Goal: Task Accomplishment & Management: Complete application form

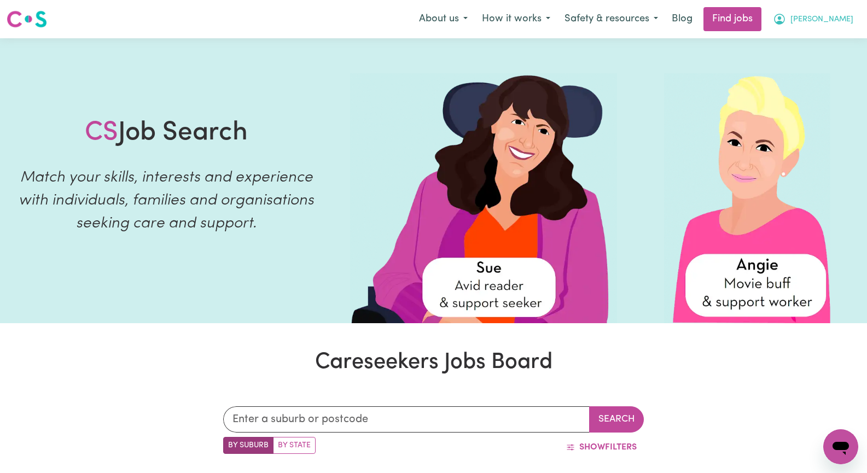
click at [834, 19] on span "[PERSON_NAME]" at bounding box center [822, 20] width 63 height 12
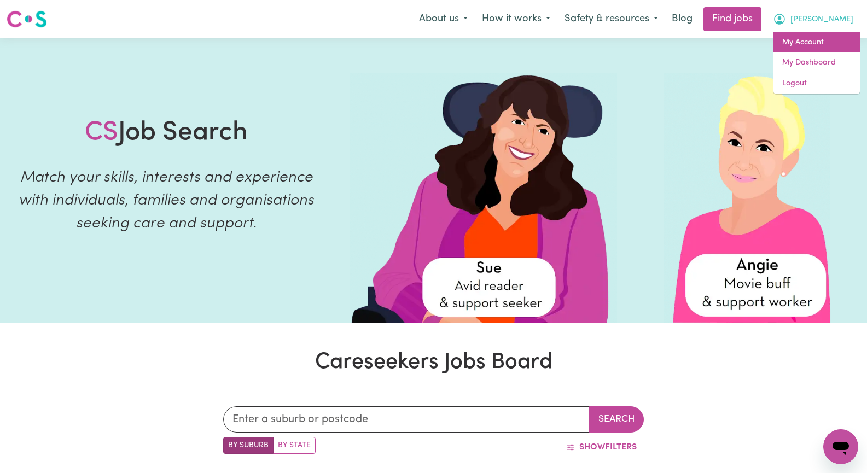
click at [820, 41] on link "My Account" at bounding box center [817, 42] width 86 height 21
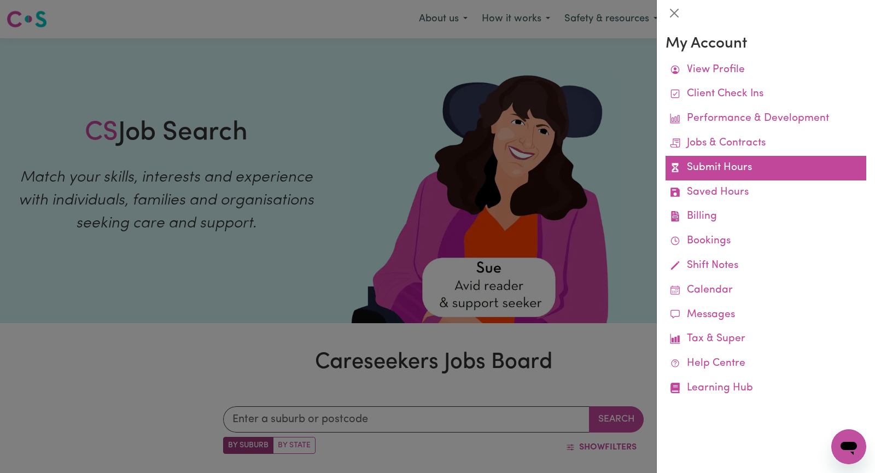
click at [771, 169] on link "Submit Hours" at bounding box center [766, 168] width 201 height 25
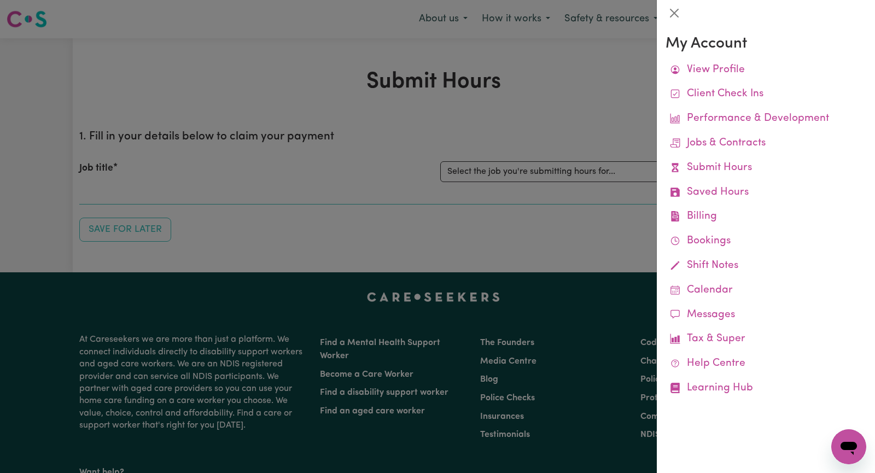
click at [522, 123] on div at bounding box center [437, 236] width 875 height 473
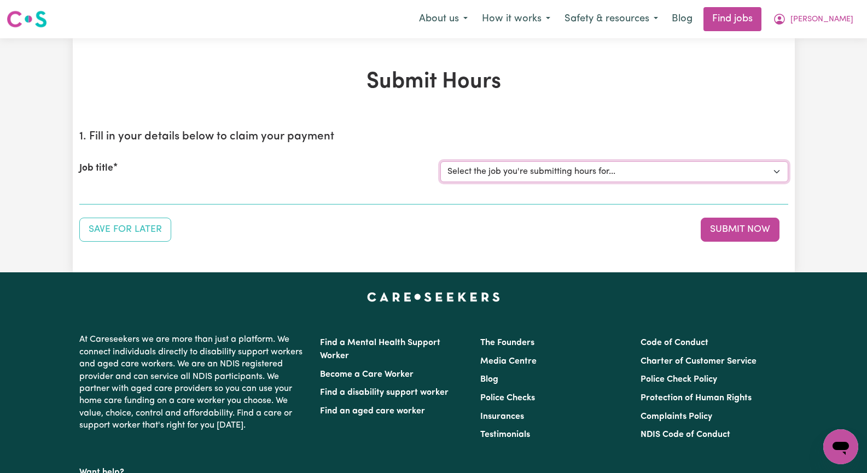
click at [772, 172] on select "Select the job you're submitting hours for... [[PERSON_NAME]] Seeking Mature, P…" at bounding box center [614, 171] width 348 height 21
select select "14098"
click at [440, 161] on select "Select the job you're submitting hours for... [[PERSON_NAME]] Seeking Mature, P…" at bounding box center [614, 171] width 348 height 21
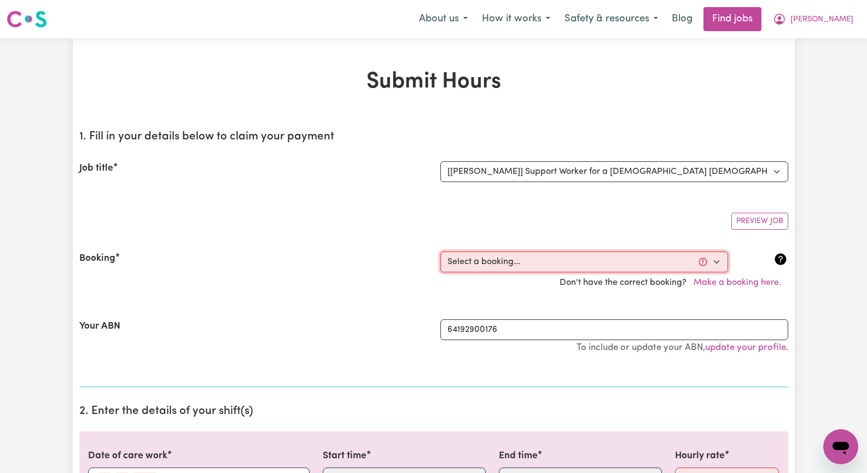
click at [717, 262] on select "Select a booking... [DATE] 08:30am to 11:30am (RECURRING) [DATE] 08:30am to 11:…" at bounding box center [584, 262] width 288 height 21
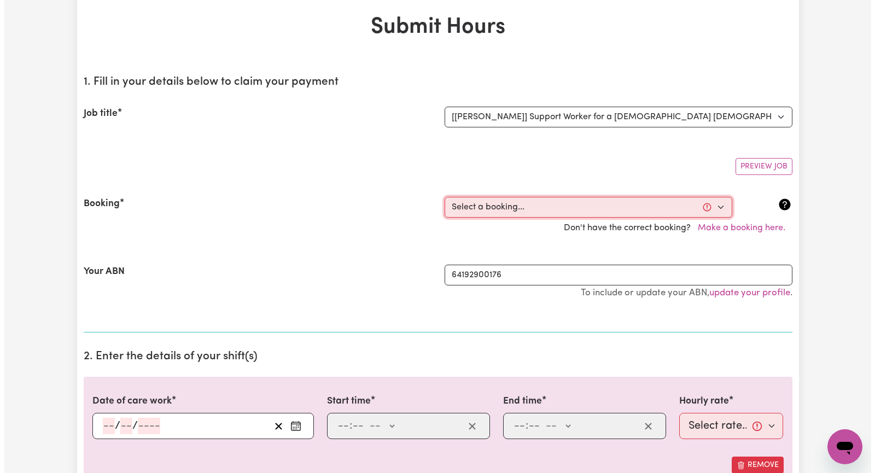
scroll to position [109, 0]
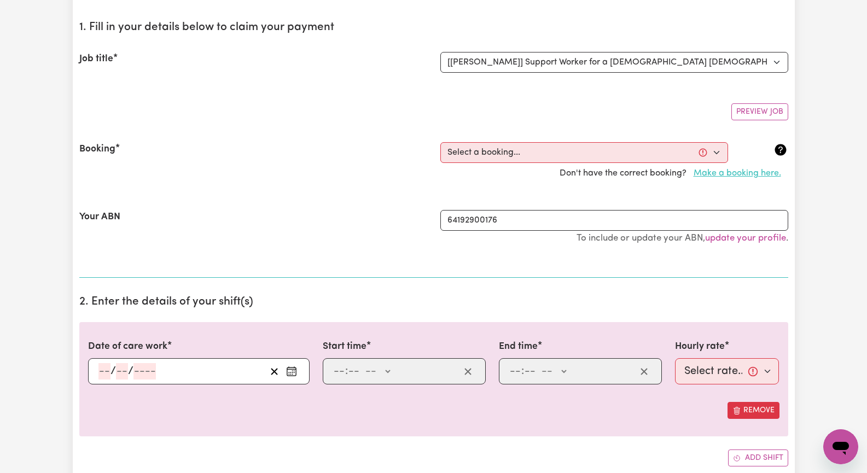
click at [744, 175] on button "Make a booking here." at bounding box center [738, 173] width 102 height 21
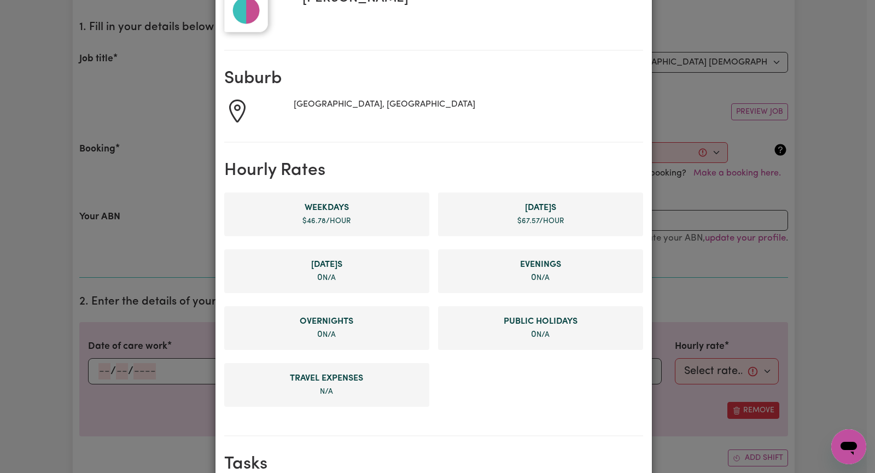
click at [510, 216] on li "[DATE] s $ 67.57 /hour" at bounding box center [540, 215] width 205 height 44
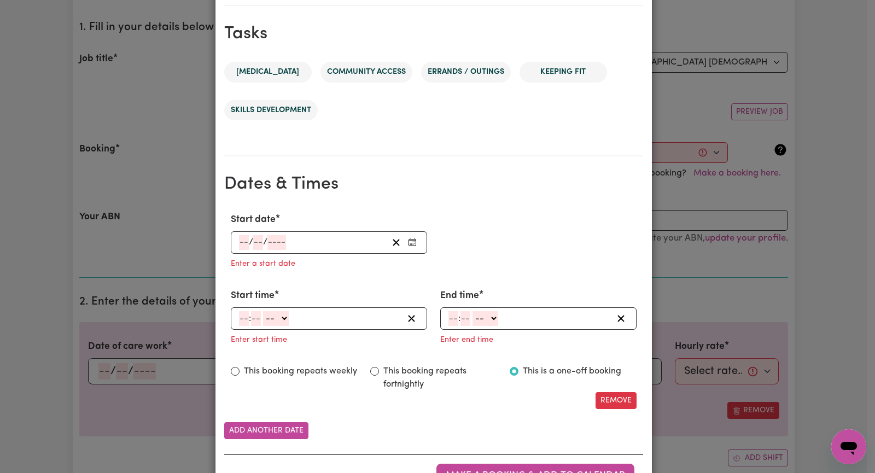
scroll to position [589, 0]
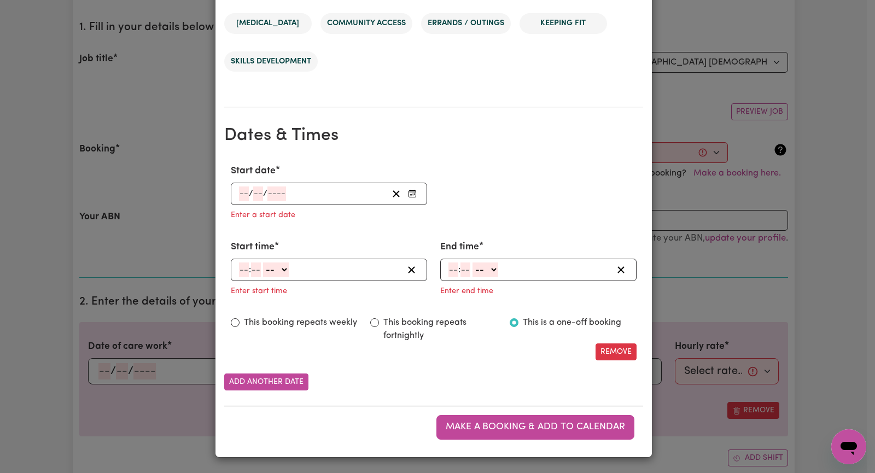
click at [408, 195] on icon "Enter Start date" at bounding box center [412, 193] width 9 height 9
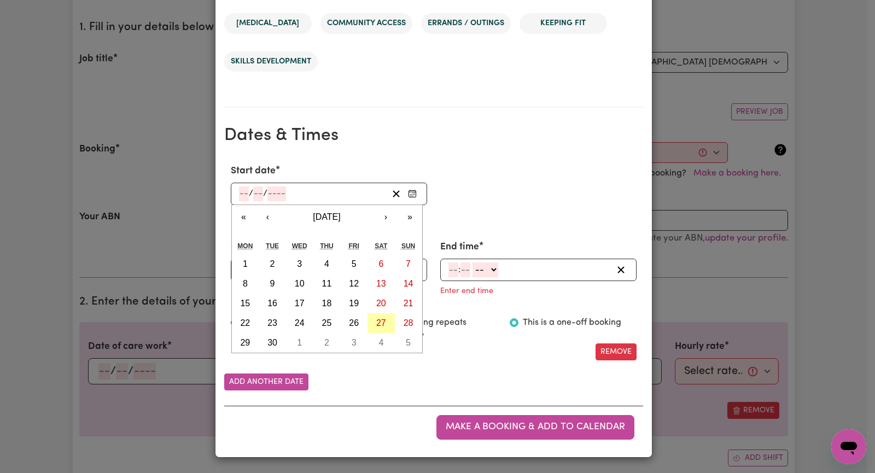
click at [379, 322] on abbr "27" at bounding box center [381, 322] width 10 height 9
type input "[DATE]"
type input "27"
type input "9"
type input "2025"
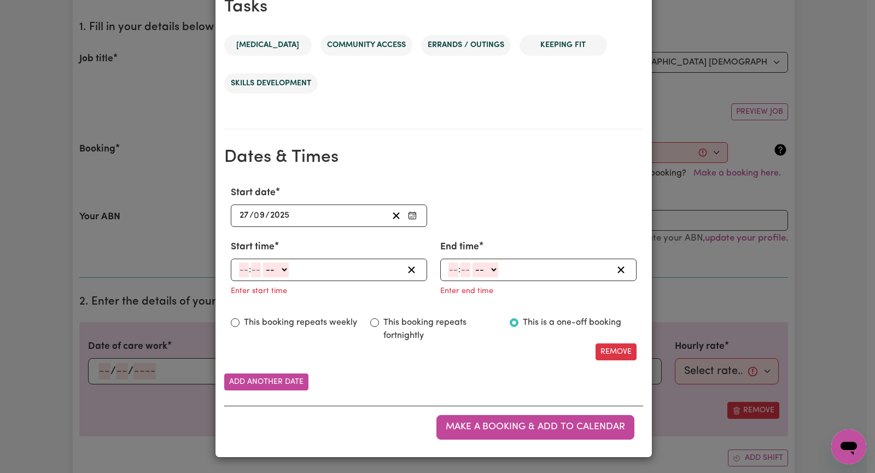
scroll to position [567, 0]
click at [281, 272] on select "-- AM PM" at bounding box center [276, 270] width 26 height 15
select select "pm"
click at [263, 263] on select "-- AM PM" at bounding box center [276, 270] width 26 height 15
click at [239, 270] on input "number" at bounding box center [244, 270] width 10 height 15
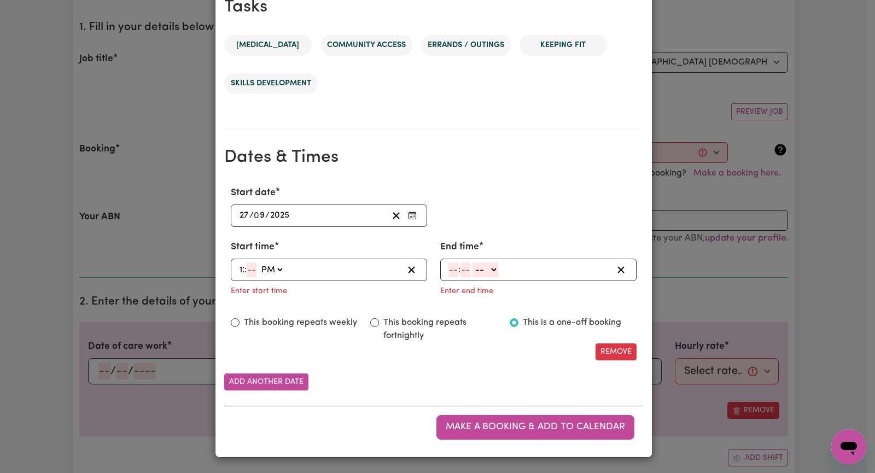
type input "12"
type input "12:03"
type input "3"
type input "12:30"
type input "30"
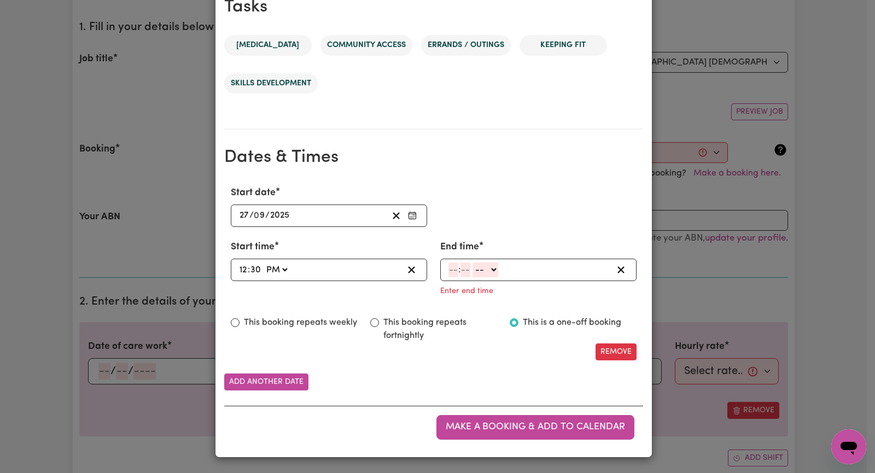
click at [448, 272] on div ": -- AM PM" at bounding box center [530, 270] width 165 height 15
type input "5"
type input "15"
click at [485, 271] on select "-- AM PM" at bounding box center [482, 270] width 26 height 15
select select "pm"
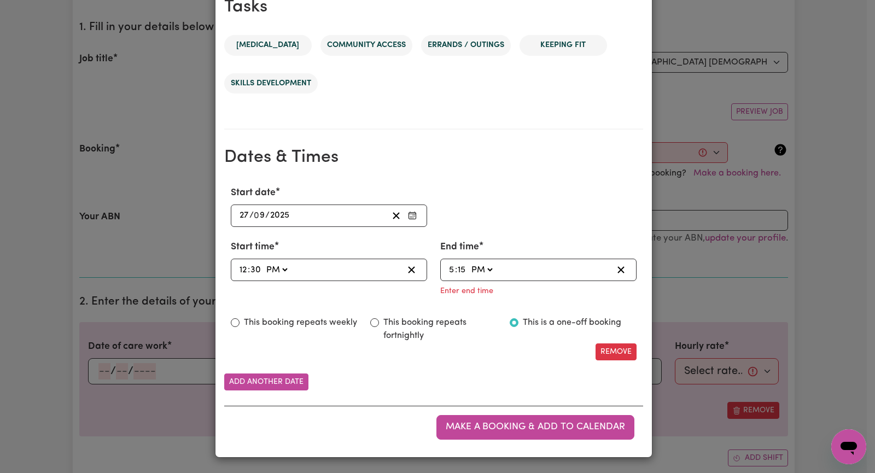
click at [469, 277] on select "-- AM PM" at bounding box center [482, 270] width 26 height 15
type input "17:15"
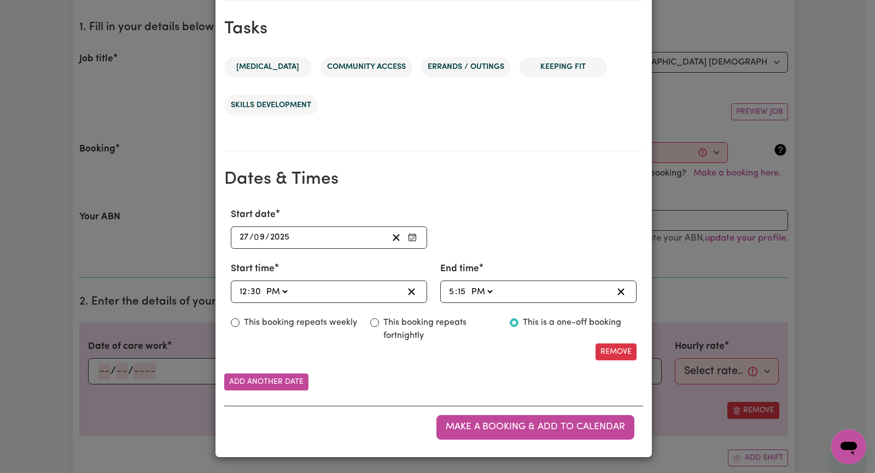
scroll to position [545, 0]
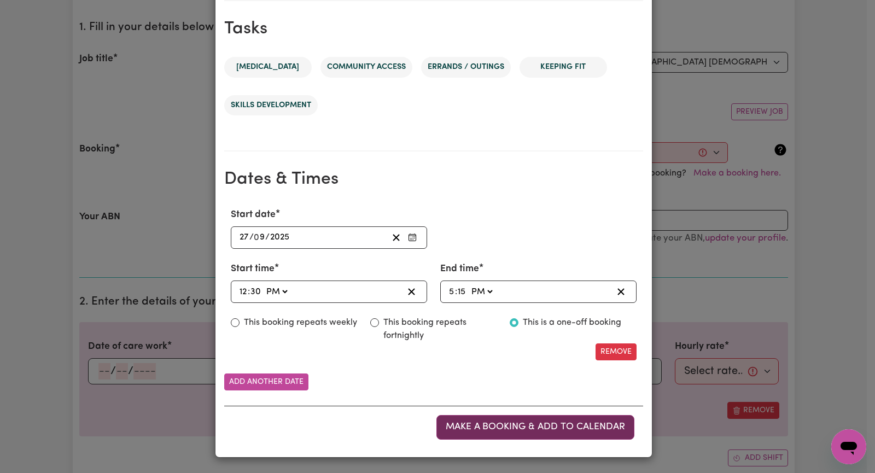
click at [523, 430] on span "Make a booking & add to calendar" at bounding box center [535, 426] width 179 height 9
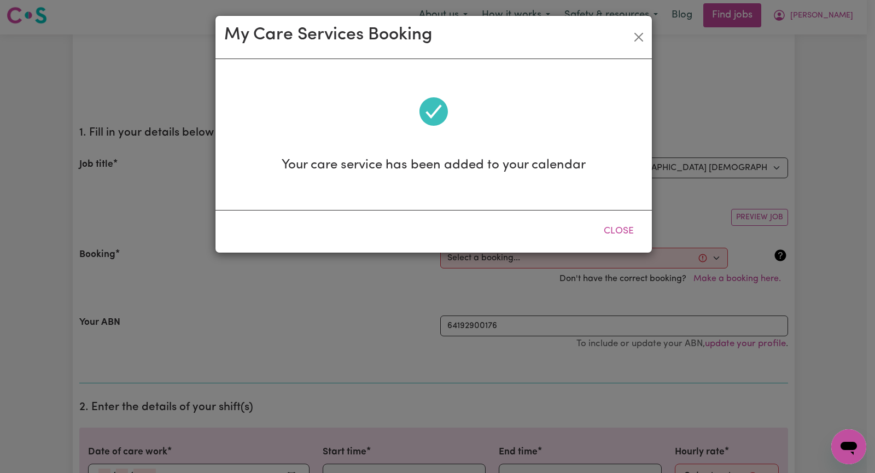
scroll to position [0, 0]
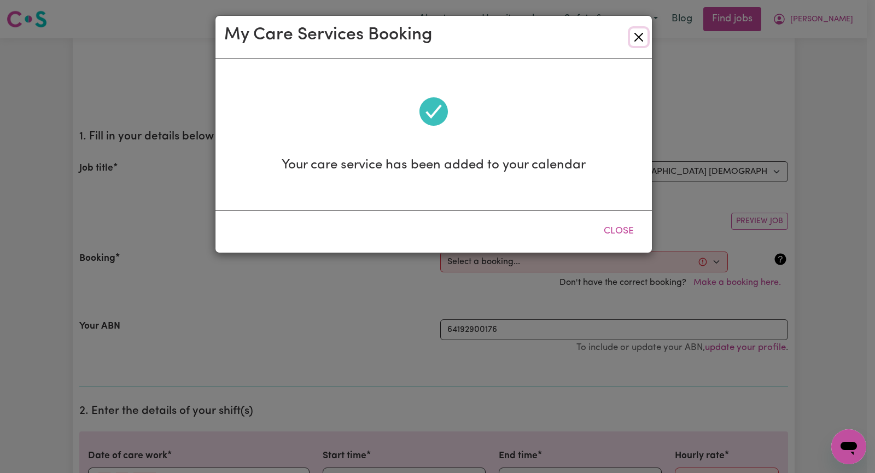
click at [636, 38] on button "Close" at bounding box center [639, 37] width 18 height 18
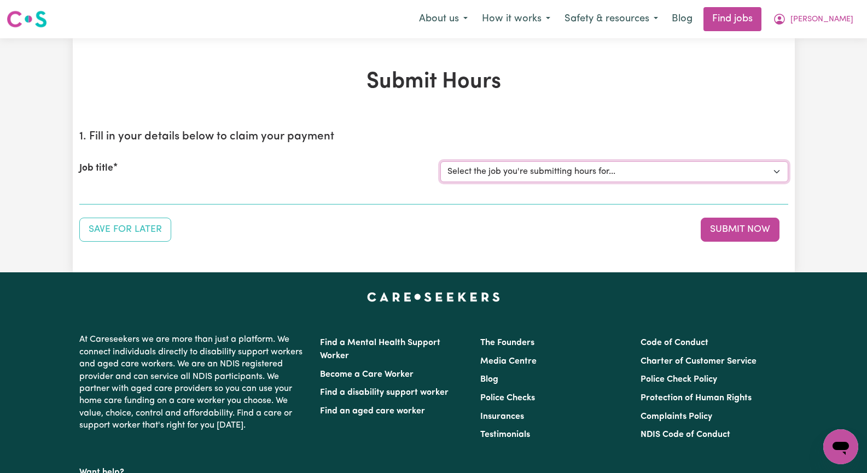
click at [776, 171] on select "Select the job you're submitting hours for... [[PERSON_NAME]] Seeking Mature, P…" at bounding box center [614, 171] width 348 height 21
click at [440, 161] on select "Select the job you're submitting hours for... [[PERSON_NAME]] Seeking Mature, P…" at bounding box center [614, 171] width 348 height 21
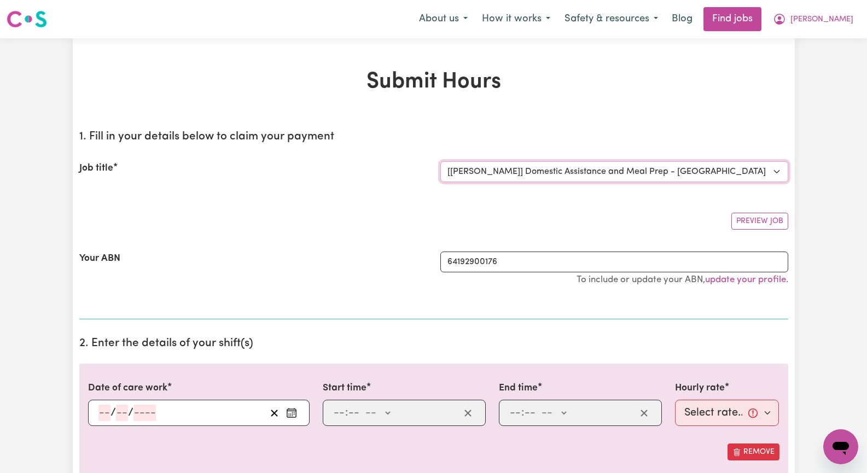
click at [774, 169] on select "Select the job you're submitting hours for... [[PERSON_NAME]] Seeking Mature, P…" at bounding box center [614, 171] width 348 height 21
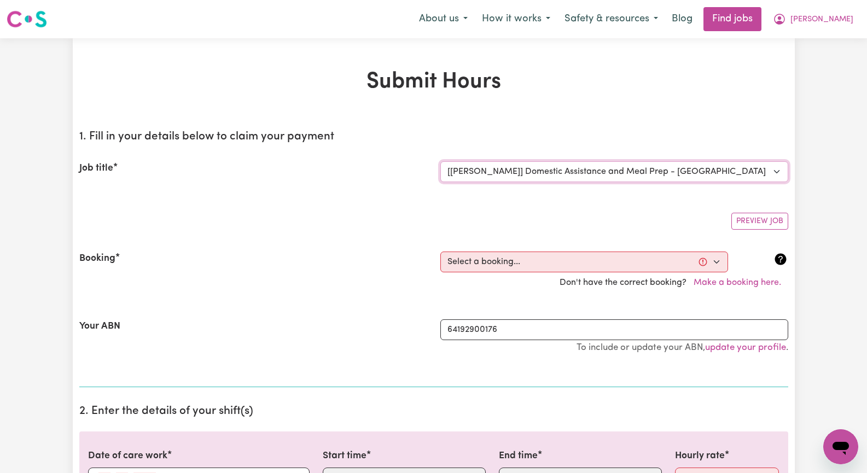
select select "14098"
click at [440, 161] on select "Select the job you're submitting hours for... [[PERSON_NAME]] Seeking Mature, P…" at bounding box center [614, 171] width 348 height 21
click at [715, 263] on select "Select a booking... Thu, September 4, 2025 - 08:30am to 11:30am (RECURRING) Thu…" at bounding box center [584, 262] width 288 height 21
select select "366634"
click at [440, 252] on select "Select a booking... Thu, September 4, 2025 - 08:30am to 11:30am (RECURRING) Thu…" at bounding box center [584, 262] width 288 height 21
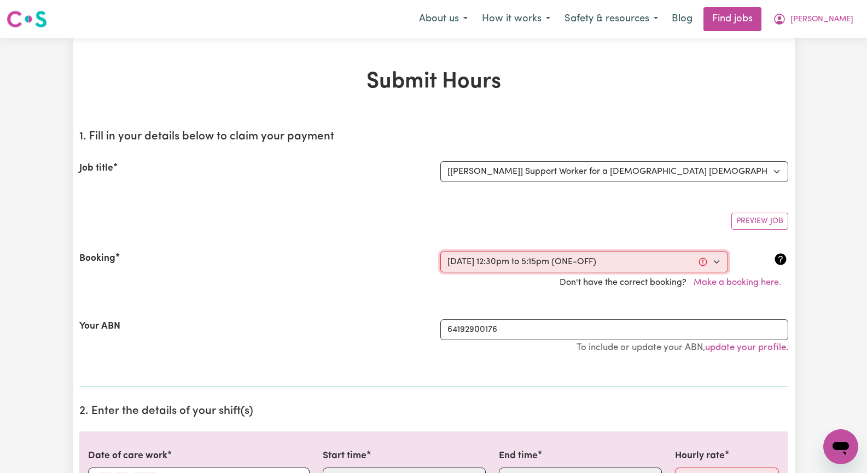
type input "[DATE]"
type input "27"
type input "9"
type input "2025"
type input "12:30"
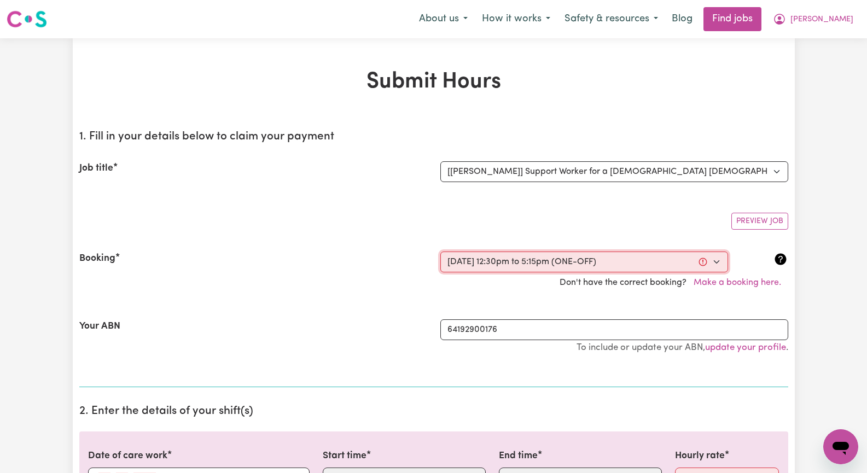
type input "12"
type input "30"
select select "pm"
type input "17:15"
type input "5"
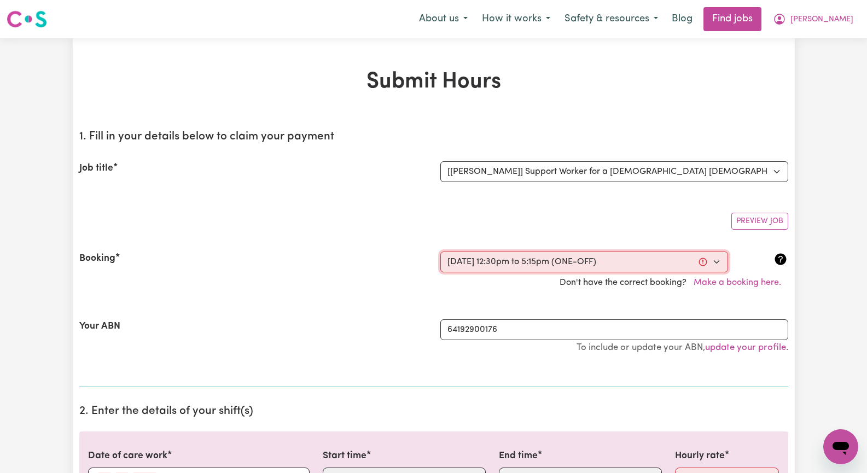
type input "15"
select select "pm"
select select "67.57-Saturday"
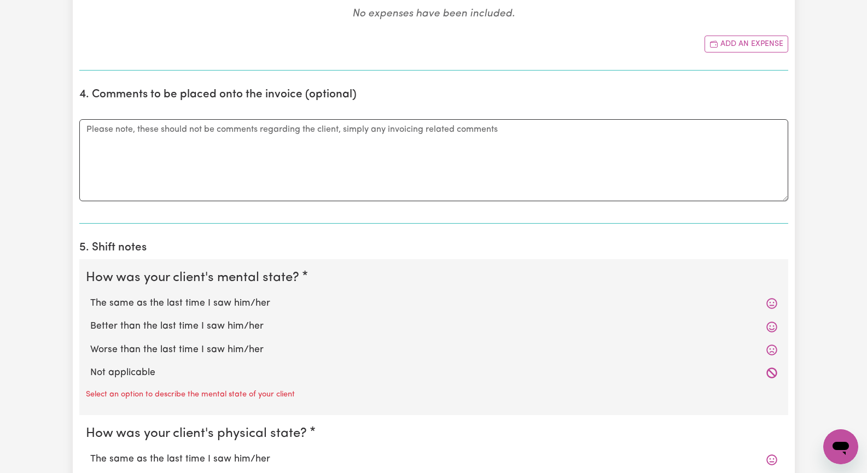
scroll to position [657, 0]
click at [237, 299] on label "The same as the last time I saw him/her" at bounding box center [433, 302] width 687 height 14
click at [90, 295] on input "The same as the last time I saw him/her" at bounding box center [90, 294] width 1 height 1
radio input "true"
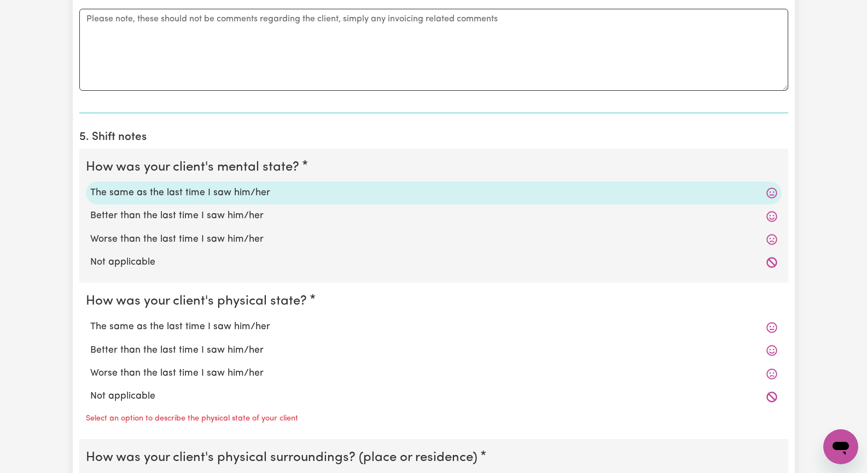
scroll to position [766, 0]
click at [269, 327] on label "The same as the last time I saw him/her" at bounding box center [433, 327] width 687 height 14
click at [90, 320] on input "The same as the last time I saw him/her" at bounding box center [90, 319] width 1 height 1
radio input "true"
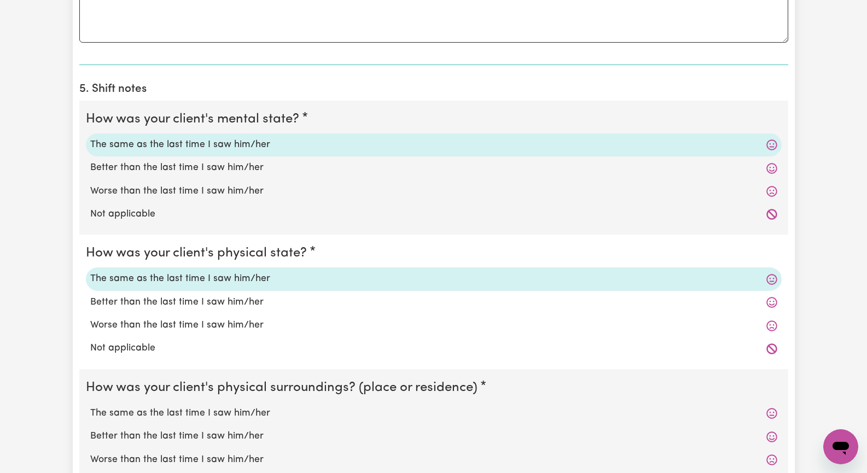
scroll to position [875, 0]
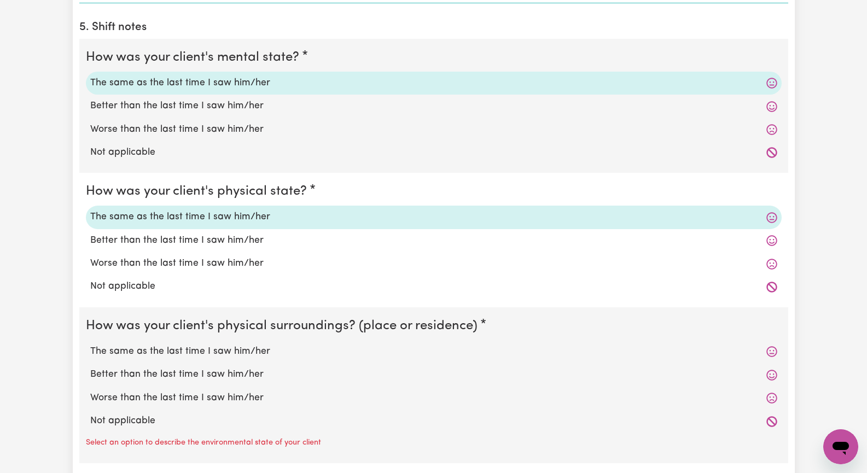
click at [167, 422] on label "Not applicable" at bounding box center [433, 421] width 687 height 14
click at [90, 414] on input "Not applicable" at bounding box center [90, 414] width 1 height 1
radio input "true"
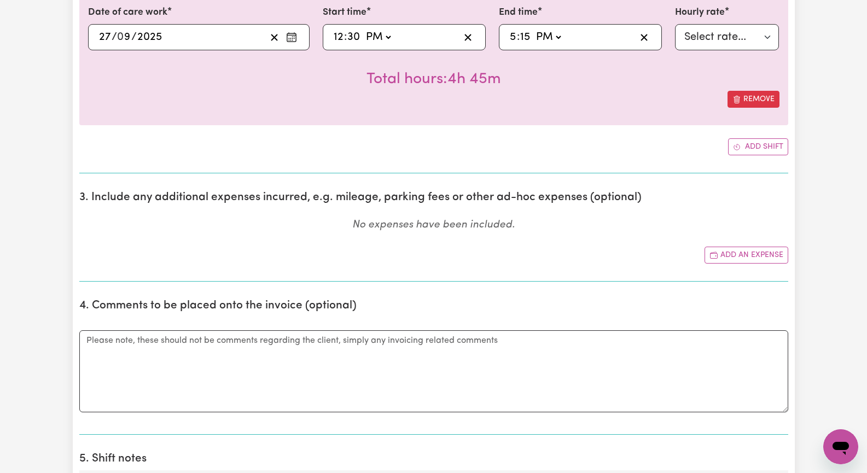
scroll to position [383, 0]
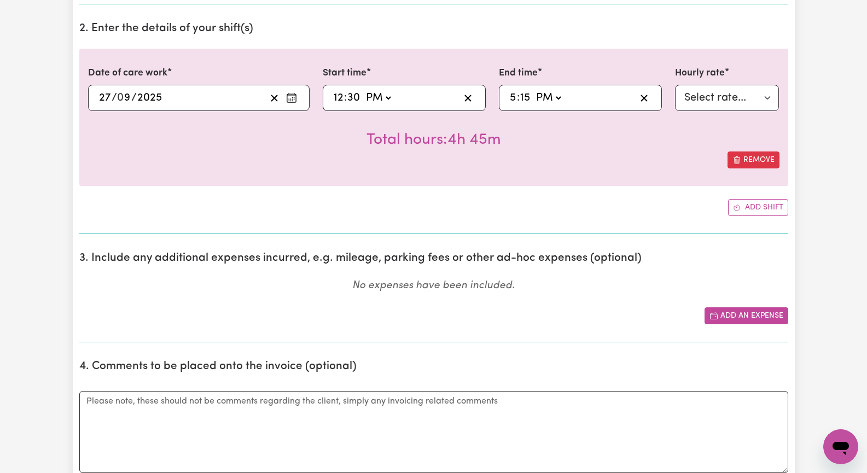
click at [757, 314] on button "Add an expense" at bounding box center [747, 316] width 84 height 17
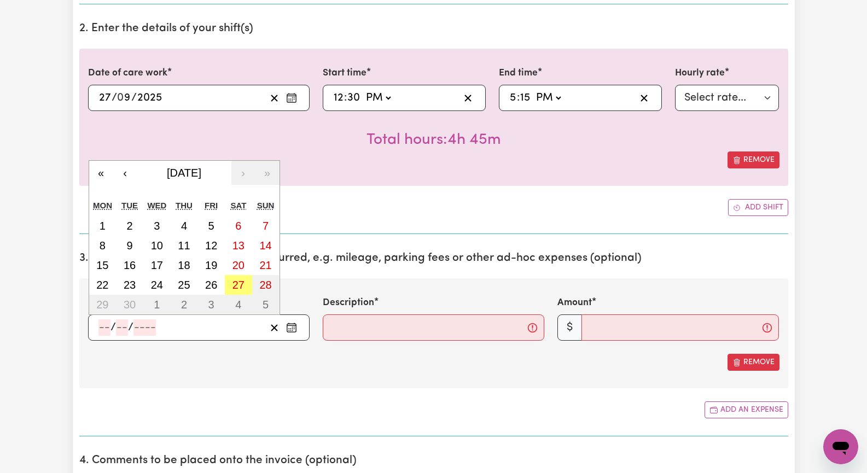
click at [105, 327] on input "number" at bounding box center [104, 328] width 12 height 16
click at [241, 281] on abbr "27" at bounding box center [239, 285] width 12 height 12
type input "[DATE]"
type input "27"
type input "9"
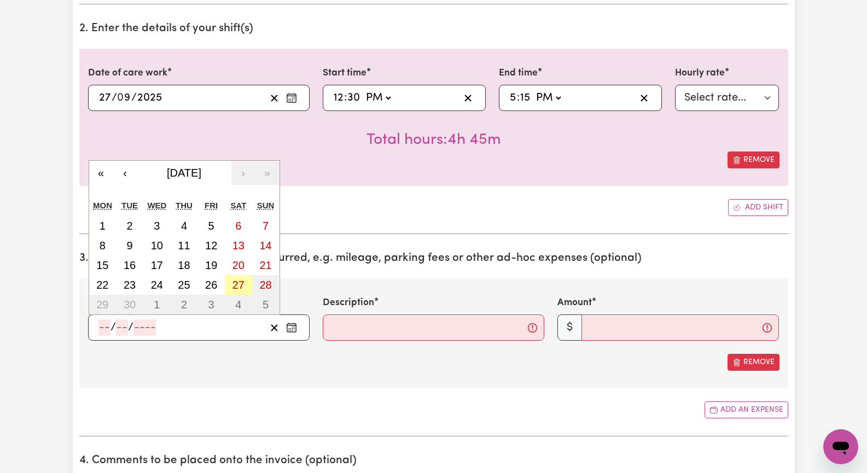
type input "2025"
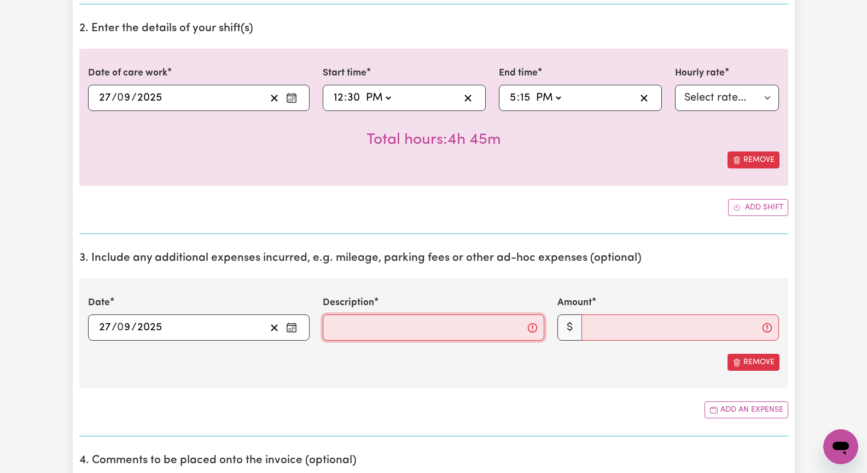
click at [350, 328] on input "Description" at bounding box center [434, 328] width 222 height 26
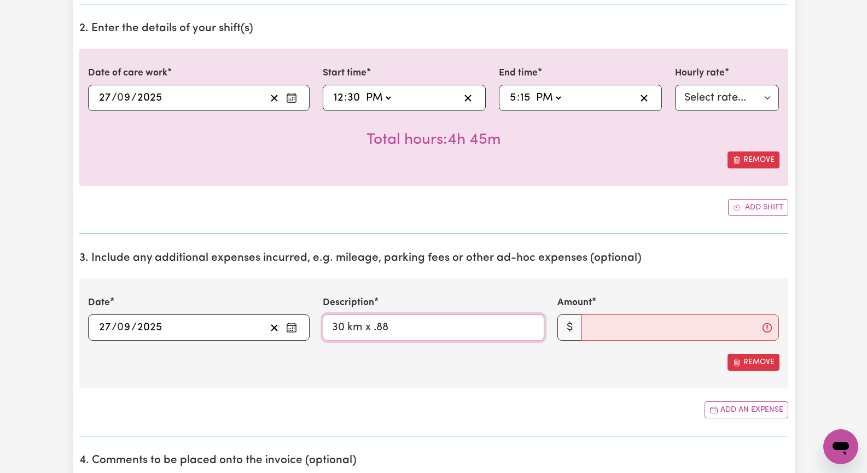
type input "30 km x .88"
click at [643, 334] on input "Amount" at bounding box center [681, 328] width 198 height 26
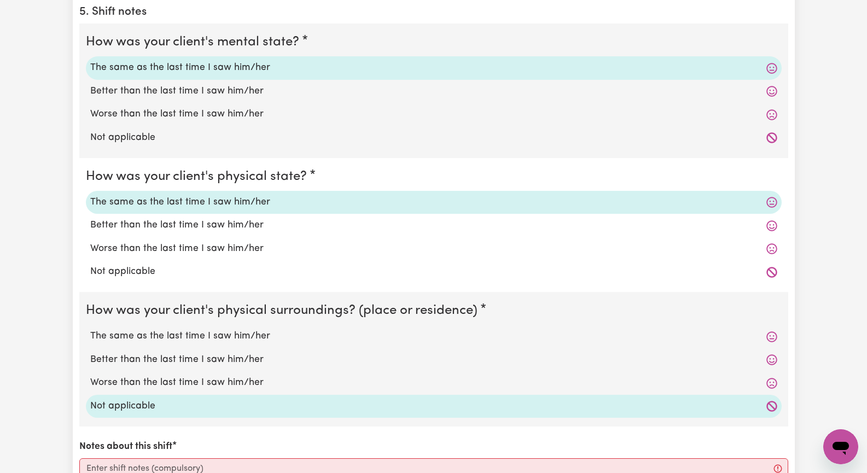
scroll to position [1094, 0]
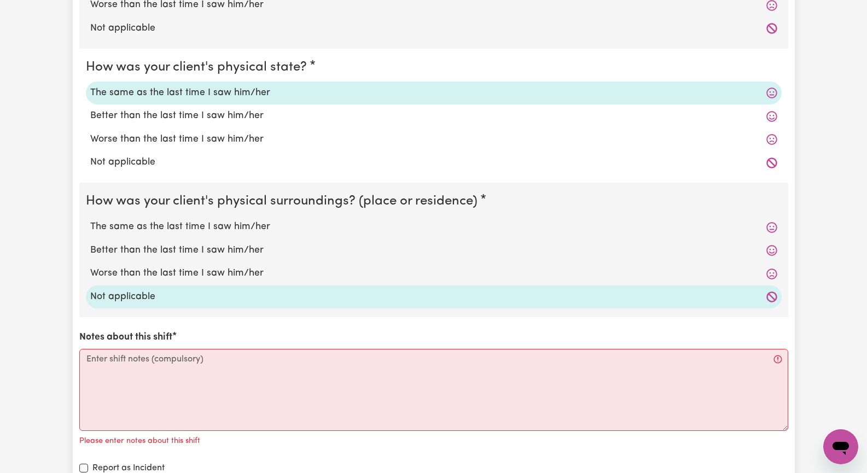
type input "26"
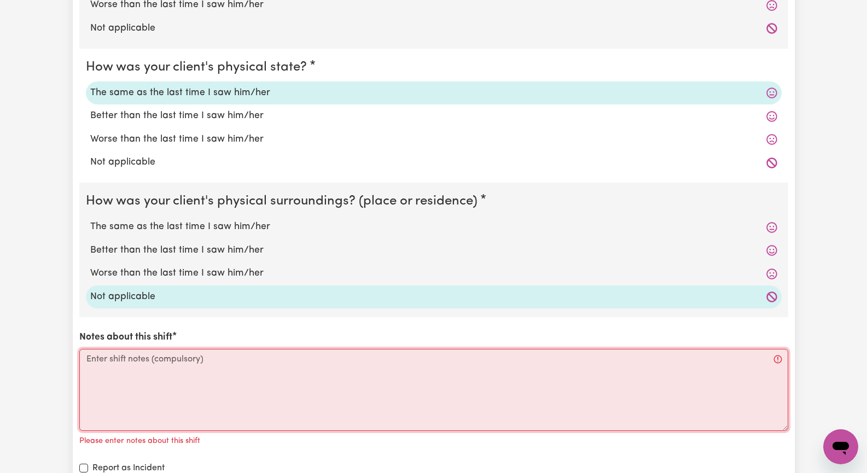
click at [227, 391] on textarea "Notes about this shift" at bounding box center [433, 390] width 709 height 82
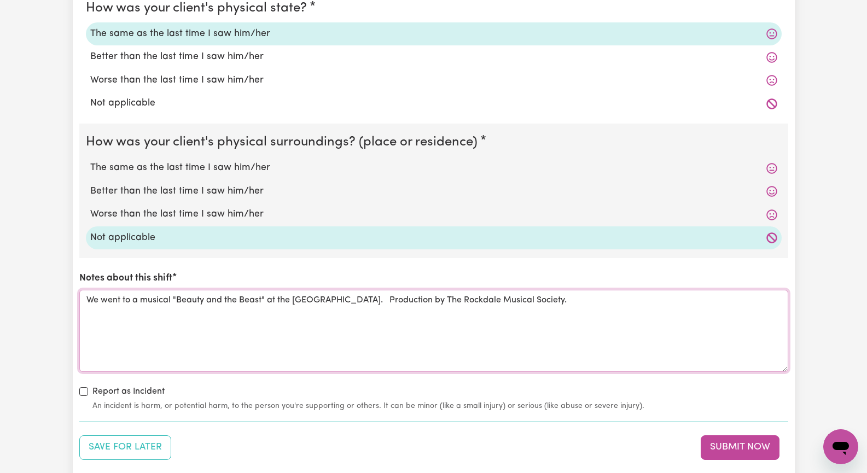
scroll to position [1204, 0]
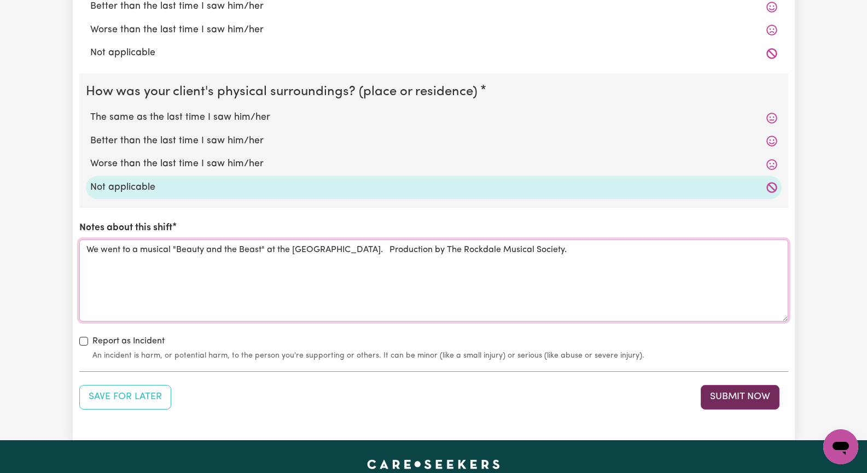
type textarea "We went to a musical "Beauty and the Beast" at the Rockdale Town Hall. Producti…"
click at [750, 398] on button "Submit Now" at bounding box center [740, 397] width 79 height 24
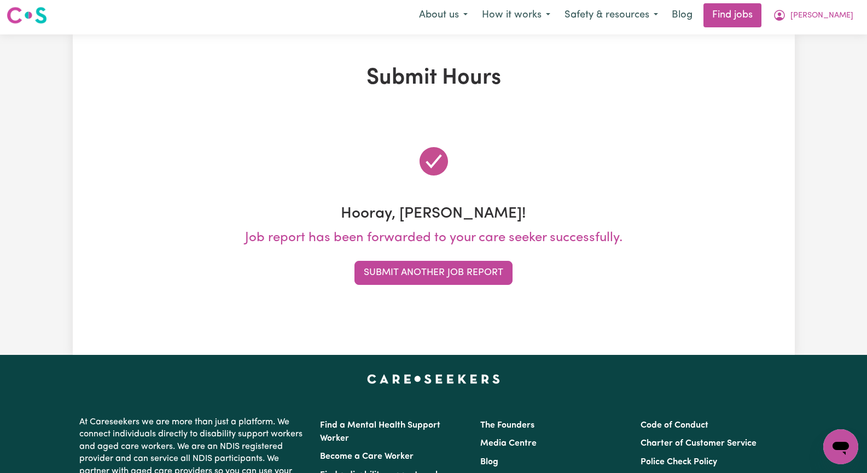
scroll to position [0, 0]
